Goal: Register for event/course

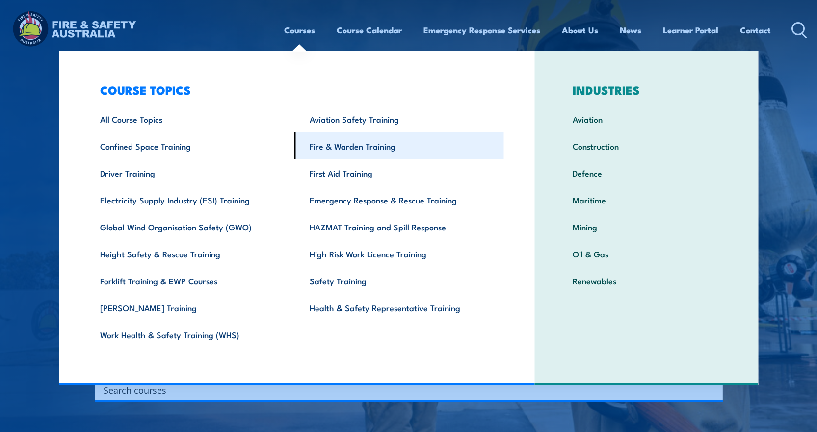
click at [333, 146] on link "Fire & Warden Training" at bounding box center [400, 146] width 210 height 27
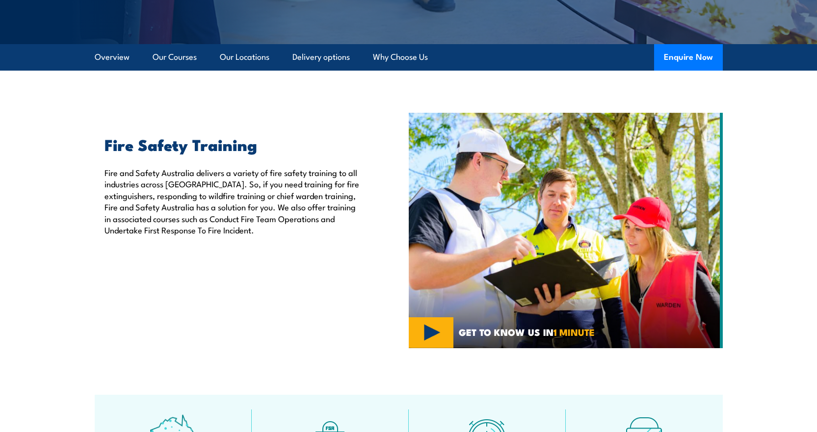
scroll to position [245, 0]
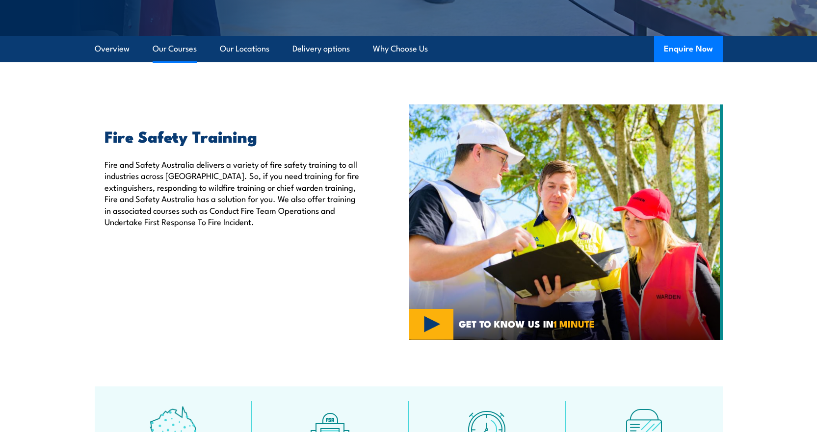
click at [189, 48] on link "Our Courses" at bounding box center [175, 49] width 44 height 26
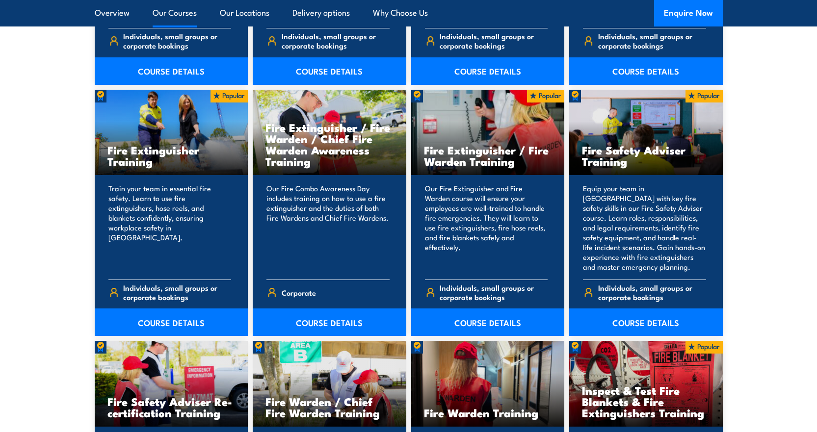
scroll to position [1039, 0]
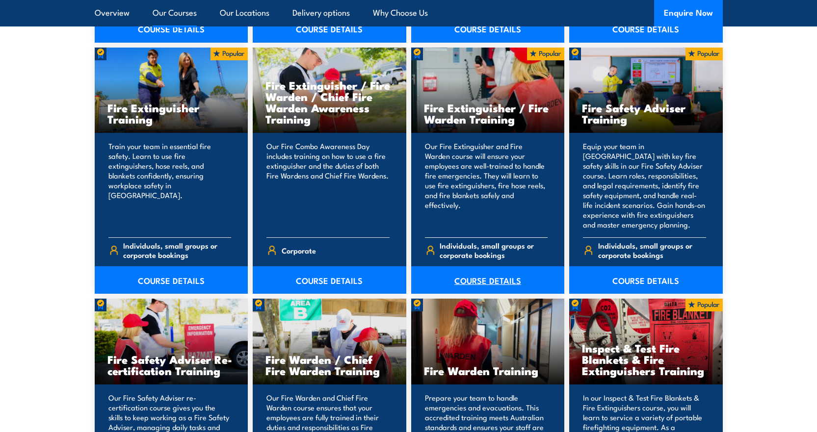
click at [474, 279] on link "COURSE DETAILS" at bounding box center [488, 280] width 154 height 27
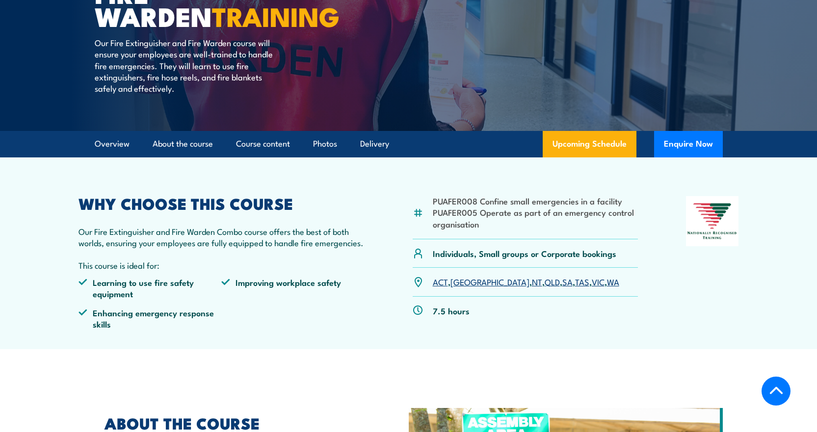
scroll to position [196, 0]
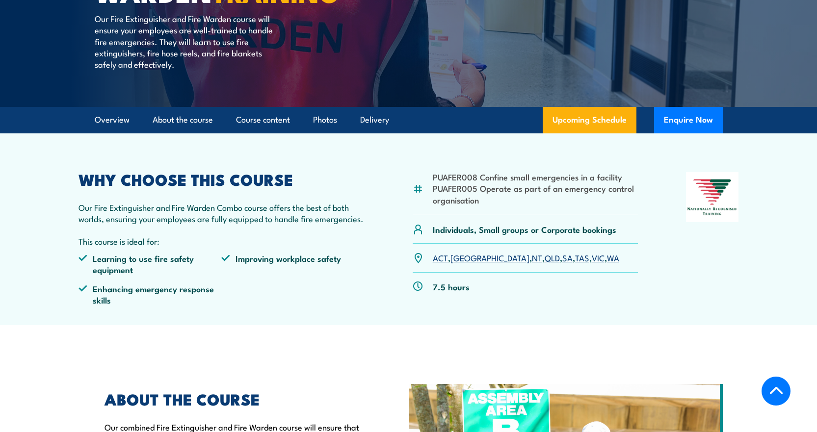
click at [563, 257] on link "SA" at bounding box center [568, 258] width 10 height 12
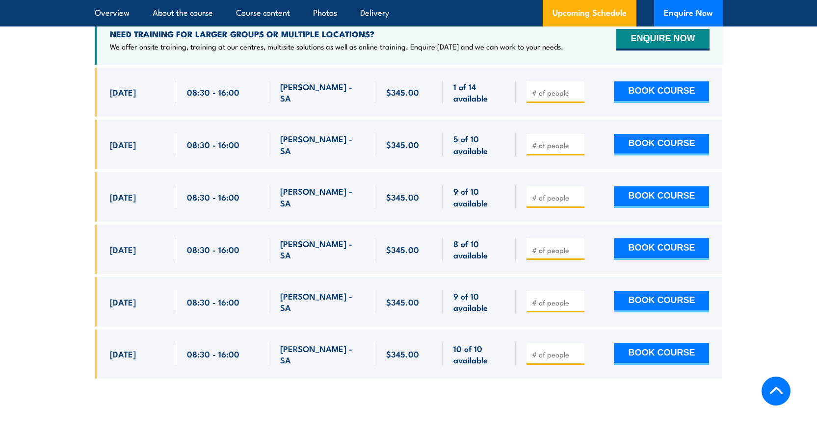
scroll to position [1661, 0]
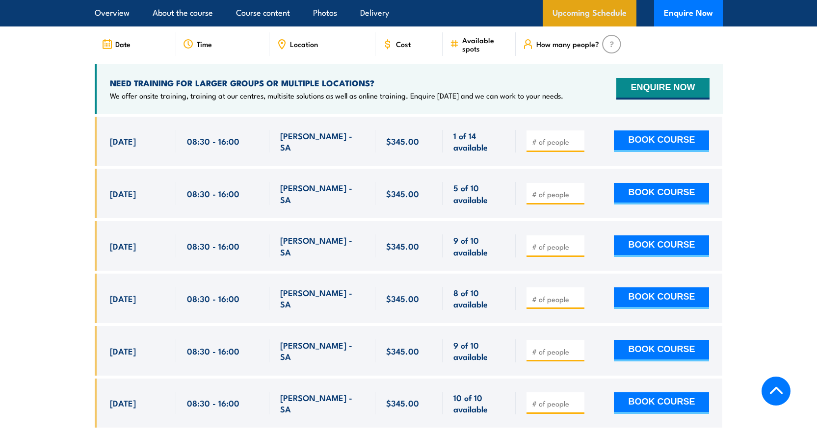
click at [576, 10] on link "Upcoming Schedule" at bounding box center [590, 13] width 94 height 27
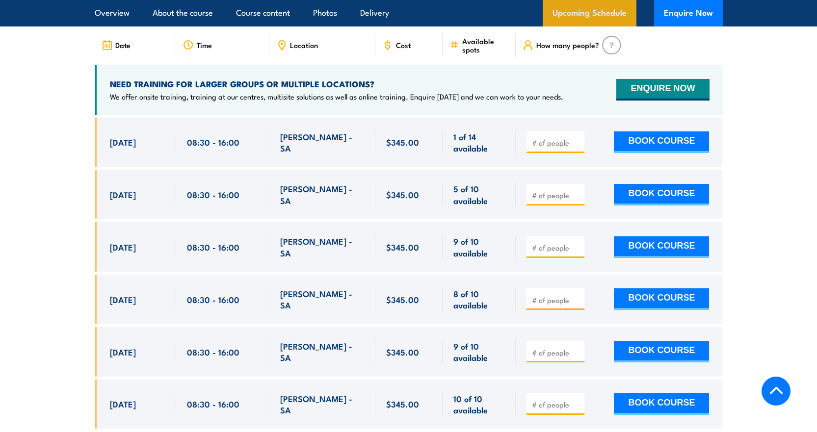
scroll to position [1612, 0]
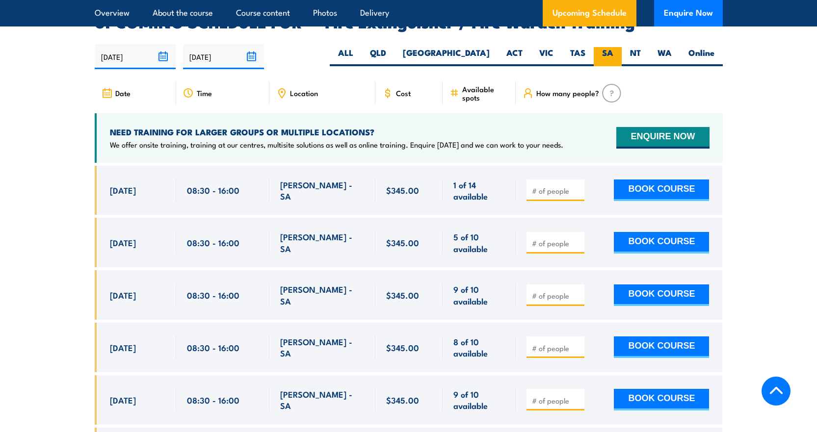
click at [602, 47] on label "SA" at bounding box center [608, 56] width 28 height 19
click at [614, 47] on input "SA" at bounding box center [617, 50] width 6 height 6
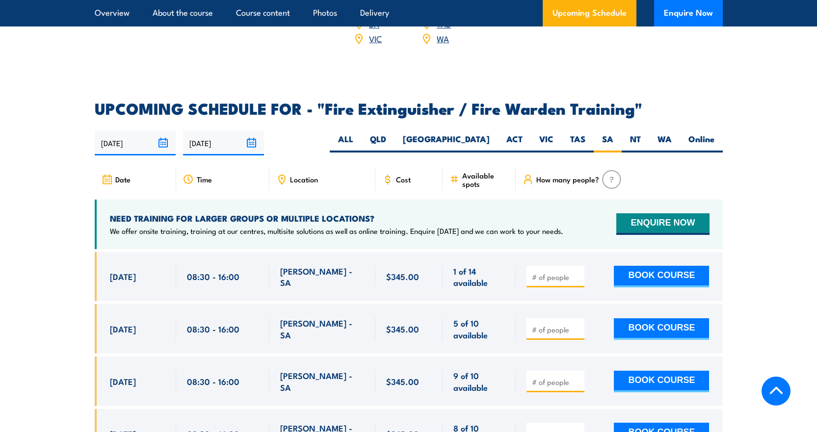
scroll to position [1514, 0]
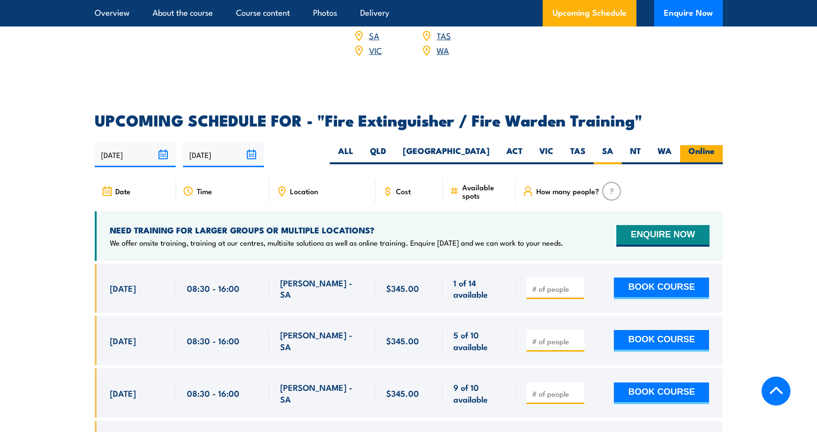
click at [695, 145] on label "Online" at bounding box center [701, 154] width 43 height 19
click at [715, 145] on input "Online" at bounding box center [718, 148] width 6 height 6
radio input "true"
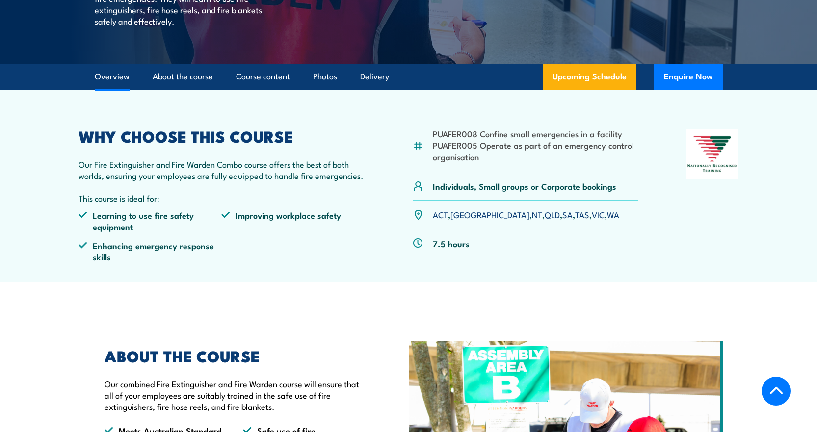
scroll to position [189, 0]
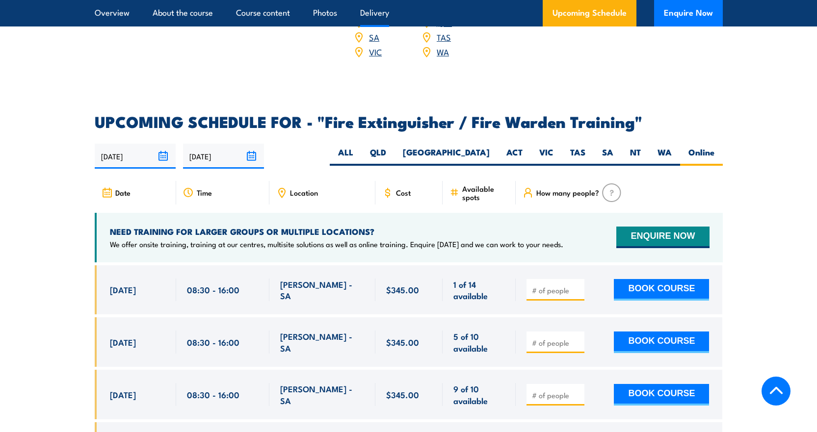
scroll to position [1514, 0]
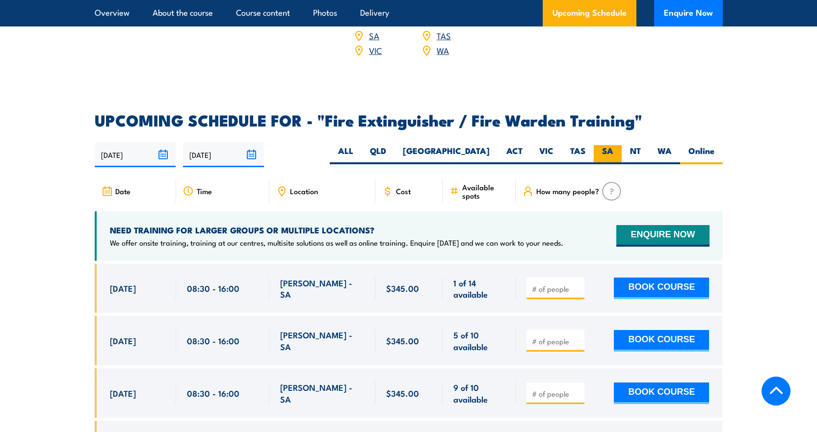
click at [611, 145] on label "SA" at bounding box center [608, 154] width 28 height 19
click at [614, 145] on input "SA" at bounding box center [617, 148] width 6 height 6
radio input "true"
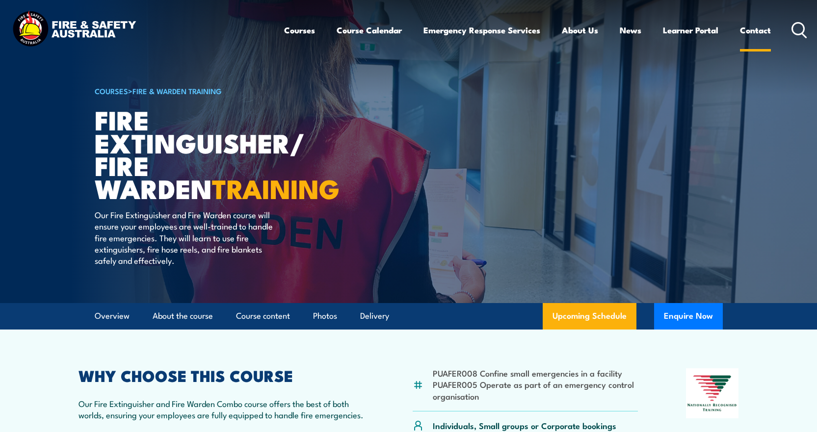
click at [753, 31] on link "Contact" at bounding box center [755, 30] width 31 height 26
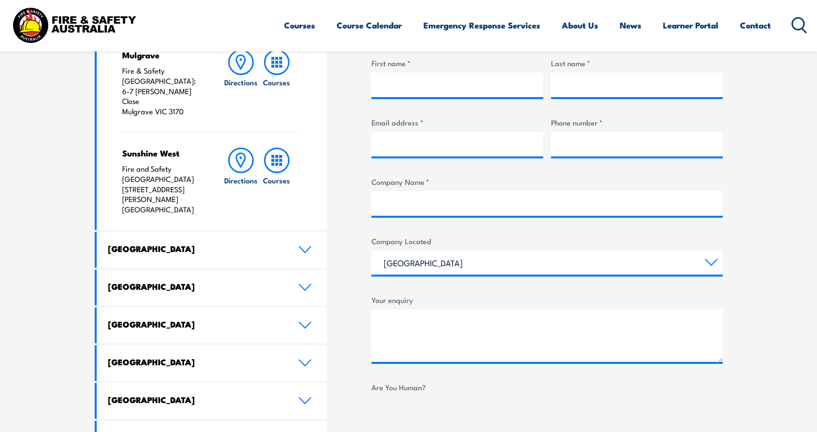
scroll to position [442, 0]
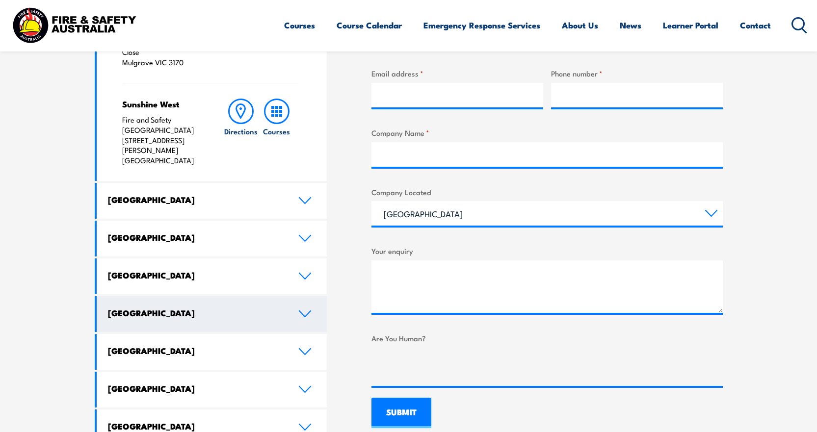
click at [302, 310] on icon at bounding box center [304, 314] width 13 height 8
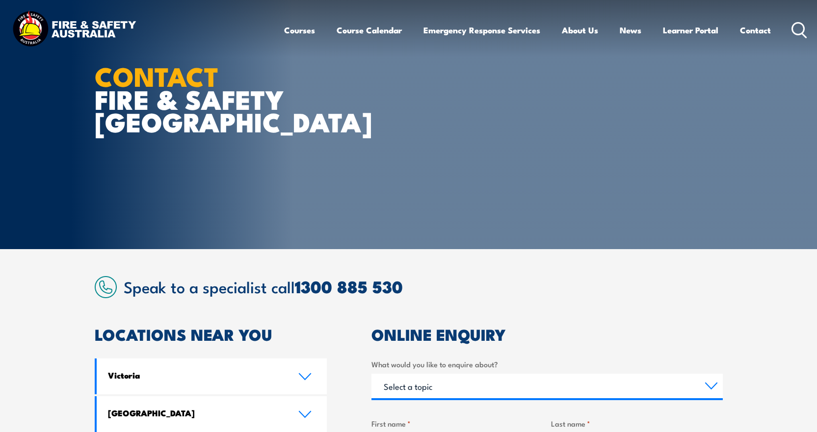
scroll to position [49, 0]
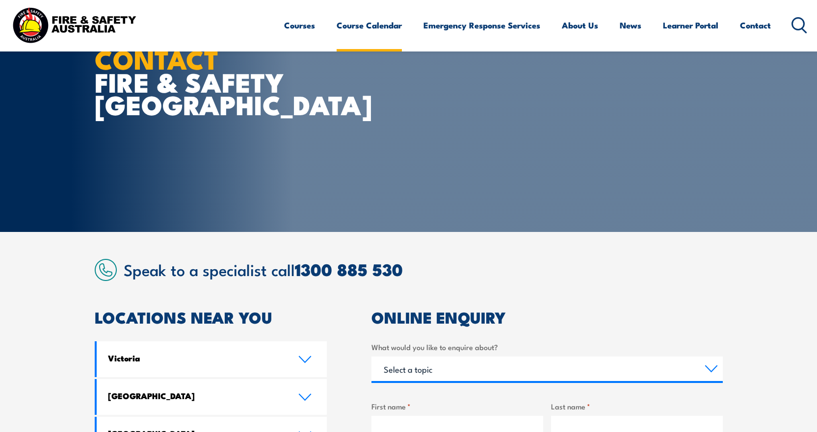
click at [368, 25] on link "Course Calendar" at bounding box center [369, 25] width 65 height 26
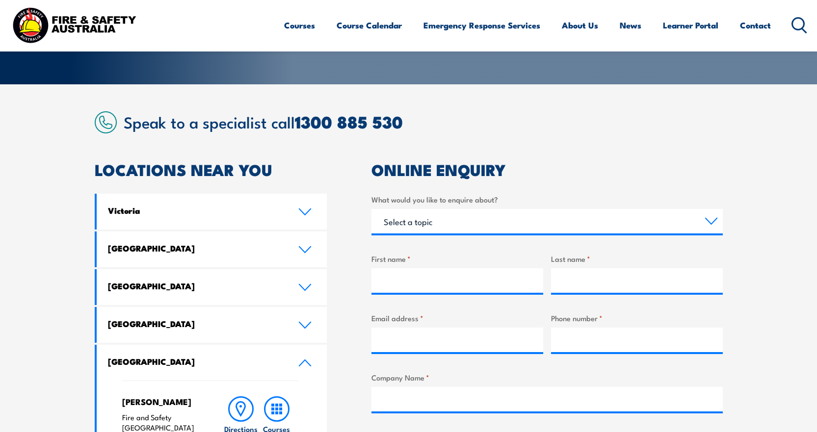
scroll to position [196, 0]
